Goal: Book appointment/travel/reservation

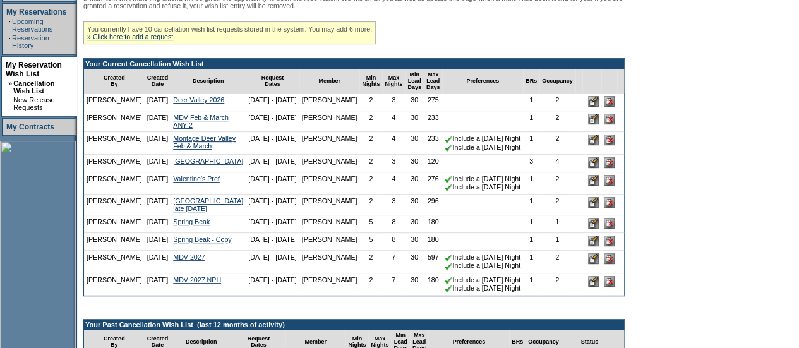
scroll to position [253, 0]
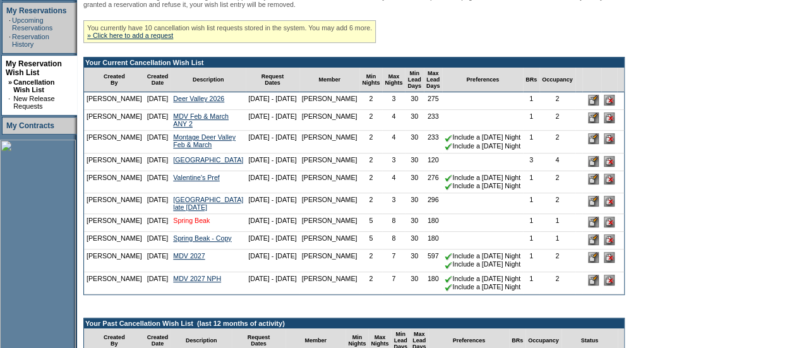
click at [185, 224] on link "Spring Beak" at bounding box center [191, 221] width 37 height 8
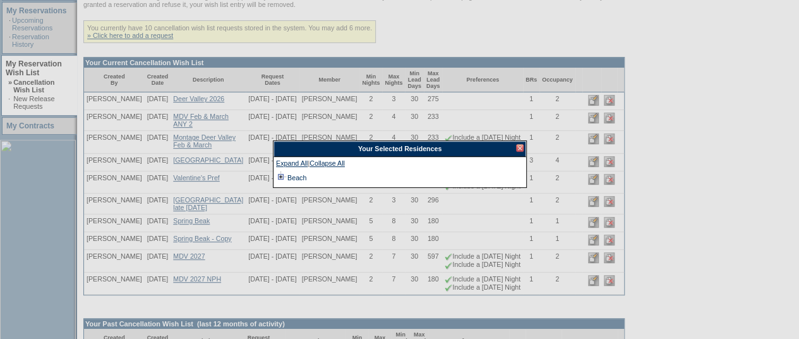
click at [279, 174] on td at bounding box center [281, 178] width 10 height 14
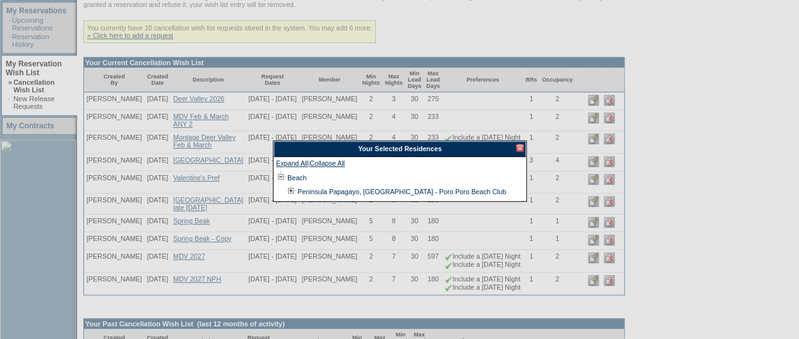
click at [519, 148] on div at bounding box center [520, 148] width 8 height 8
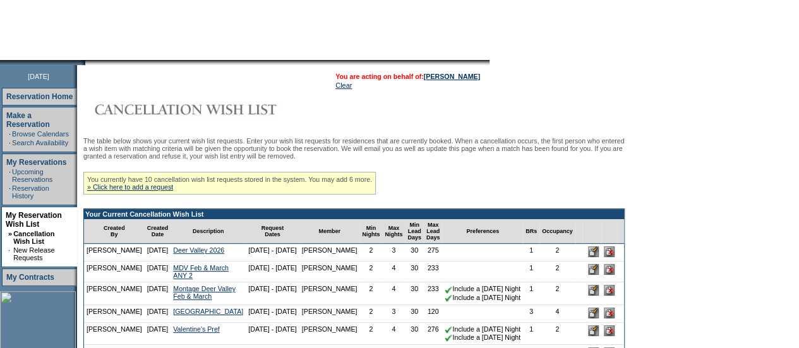
scroll to position [0, 0]
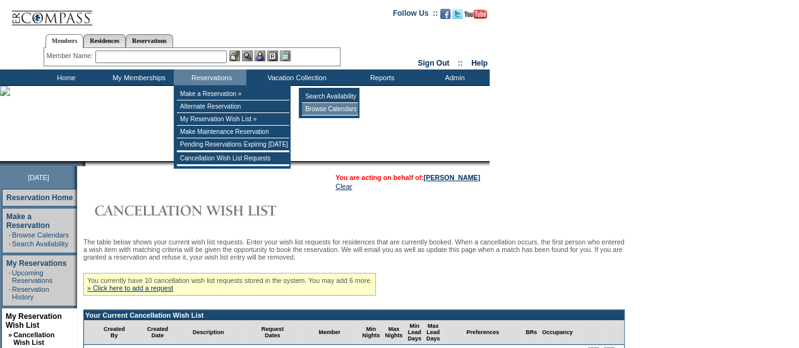
click at [331, 110] on td "Browse Calendars" at bounding box center [330, 109] width 56 height 13
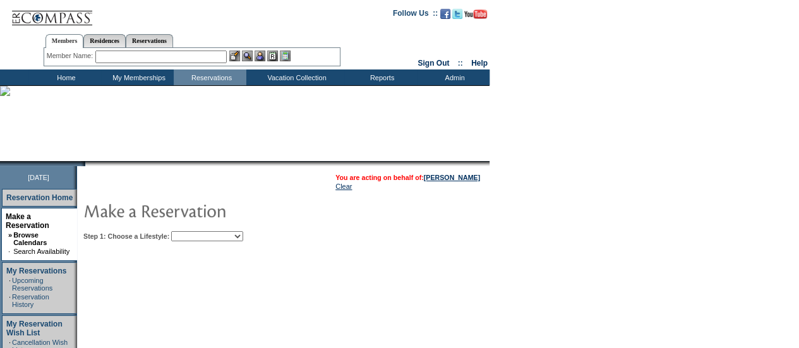
click at [219, 231] on td "Step 1: Choose a Lifestyle: Beach Leisure Metropolitan Mountain OIAL for Advent…" at bounding box center [321, 233] width 483 height 15
click at [222, 238] on select "Beach Leisure Metropolitan Mountain OIAL for Adventure OIAL for Couples OIAL fo…" at bounding box center [207, 236] width 72 height 10
select select "Beach"
click at [193, 231] on select "Beach Leisure Metropolitan Mountain OIAL for Adventure OIAL for Couples OIAL fo…" at bounding box center [207, 236] width 72 height 10
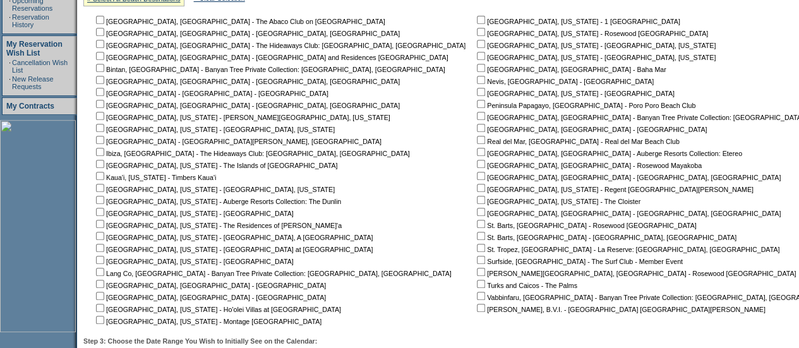
scroll to position [253, 0]
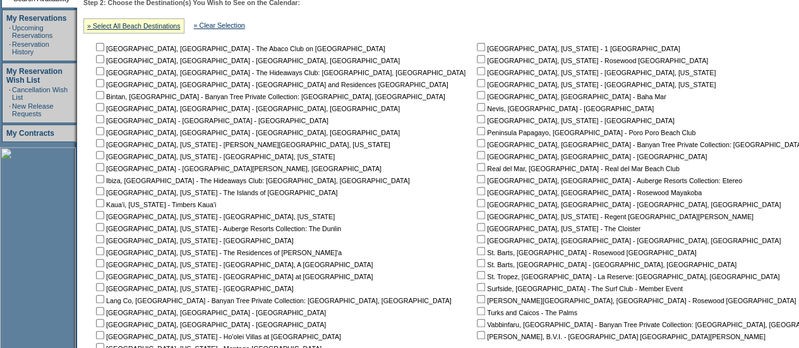
click at [477, 130] on input "checkbox" at bounding box center [481, 131] width 8 height 8
checkbox input "true"
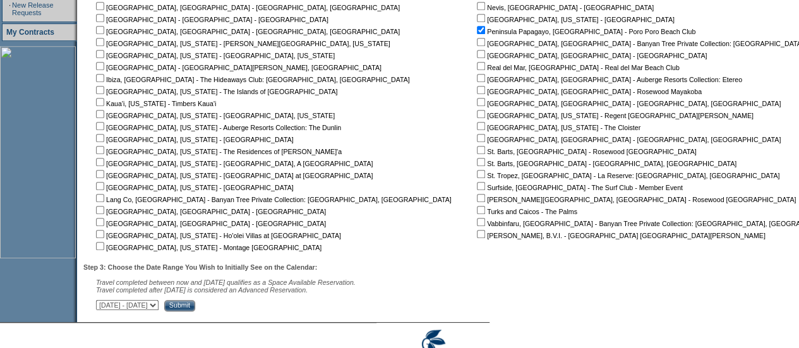
scroll to position [412, 0]
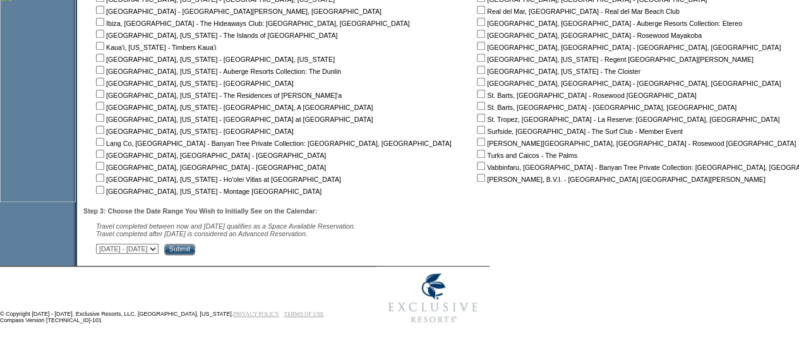
click at [159, 248] on select "[DATE] - [DATE] [DATE] - [DATE] [DATE] - [DATE] [DATE] - [DATE] [DATE] - [DATE]…" at bounding box center [127, 249] width 63 height 10
click at [159, 250] on select "[DATE] - [DATE] [DATE] - [DATE] [DATE] - [DATE] [DATE] - [DATE] [DATE] - [DATE]…" at bounding box center [127, 249] width 63 height 10
click at [365, 202] on td "Step 1: Choose a Lifestyle: Beach Leisure Metropolitan Mountain OIAL for Advent…" at bounding box center [483, 35] width 806 height 439
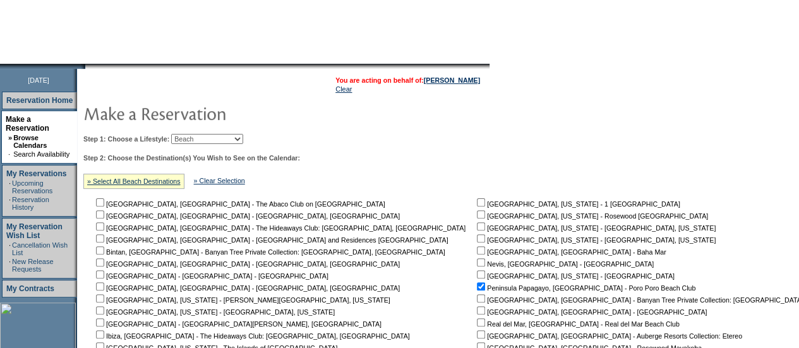
scroll to position [96, 0]
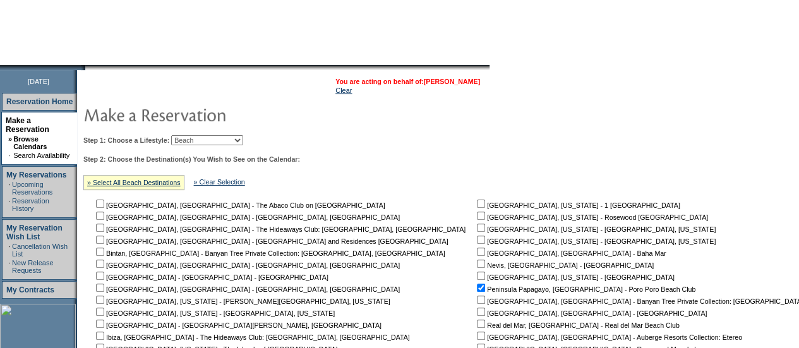
click at [439, 81] on link "[PERSON_NAME]" at bounding box center [452, 82] width 56 height 8
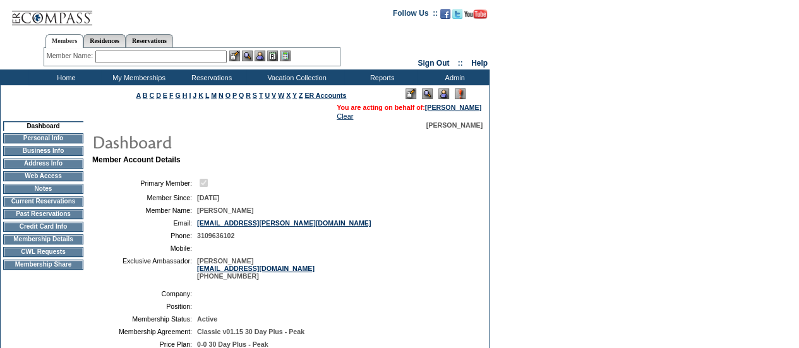
click at [68, 257] on td "CWL Requests" at bounding box center [43, 252] width 80 height 10
